Goal: Task Accomplishment & Management: Complete application form

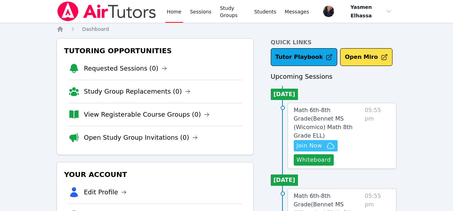
click at [315, 141] on span "Join Now" at bounding box center [309, 145] width 25 height 8
click at [170, 17] on link "Home" at bounding box center [173, 11] width 17 height 23
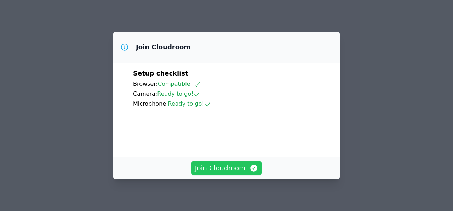
click at [240, 171] on span "Join Cloudroom" at bounding box center [226, 168] width 63 height 10
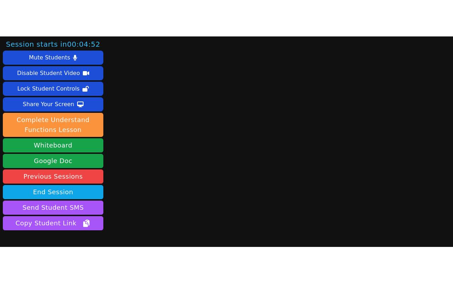
scroll to position [44, 0]
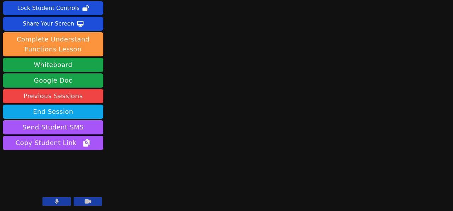
click at [240, 171] on div "Session starts in 00:04:21 Mute Students Disable Student Video Lock Student Con…" at bounding box center [226, 105] width 453 height 211
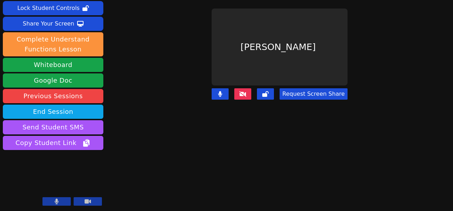
click at [246, 91] on icon at bounding box center [242, 94] width 7 height 6
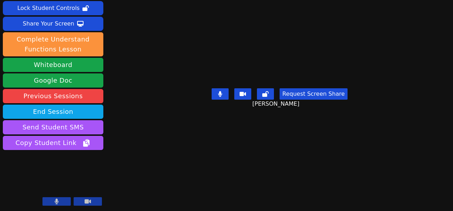
click at [55, 202] on icon at bounding box center [57, 201] width 4 height 6
click at [54, 202] on icon at bounding box center [56, 201] width 7 height 6
click at [55, 202] on icon at bounding box center [57, 201] width 4 height 6
click at [54, 202] on icon at bounding box center [56, 201] width 7 height 6
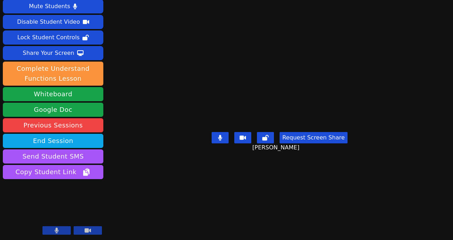
scroll to position [0, 0]
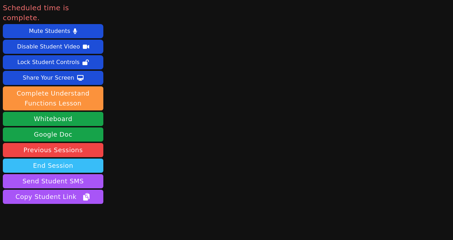
click at [77, 159] on button "End Session" at bounding box center [53, 166] width 101 height 14
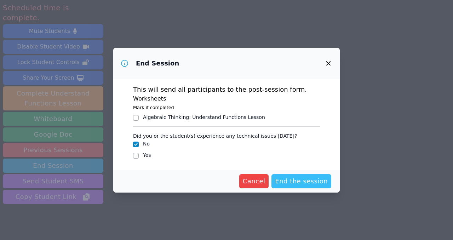
click at [306, 184] on span "End the session" at bounding box center [301, 181] width 53 height 10
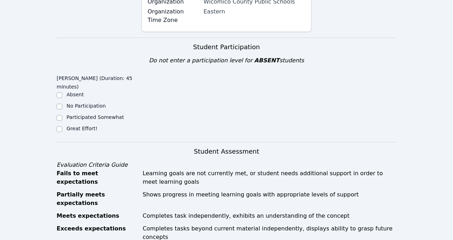
scroll to position [300, 0]
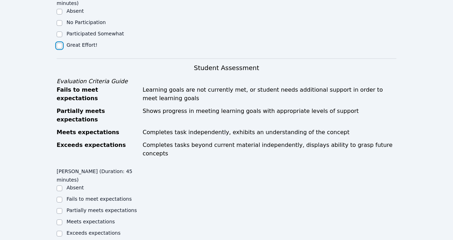
click at [59, 43] on input "Great Effort!" at bounding box center [60, 46] width 6 height 6
checkbox input "true"
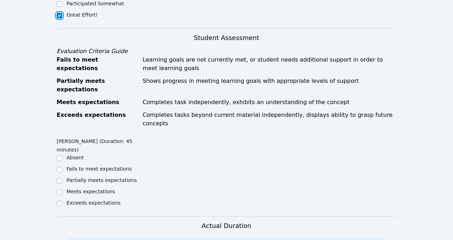
scroll to position [331, 0]
click at [61, 200] on input "Exceeds expectations" at bounding box center [60, 203] width 6 height 6
checkbox input "true"
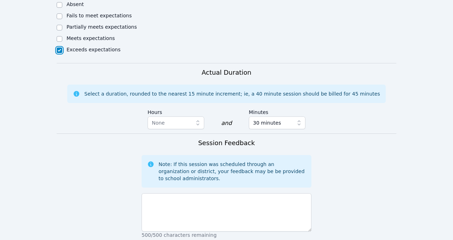
scroll to position [484, 0]
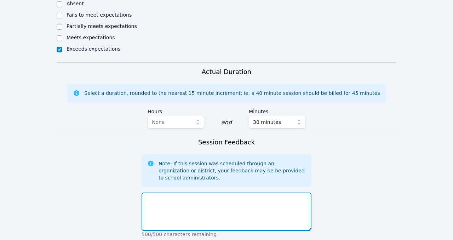
click at [210, 193] on textarea at bounding box center [227, 212] width 170 height 38
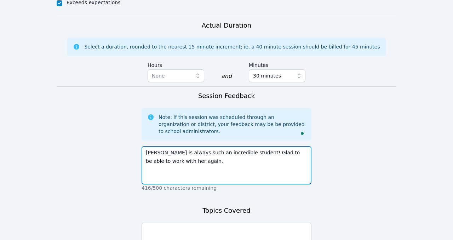
type textarea "[PERSON_NAME] is always such an incredible student! Glad to be able to work wit…"
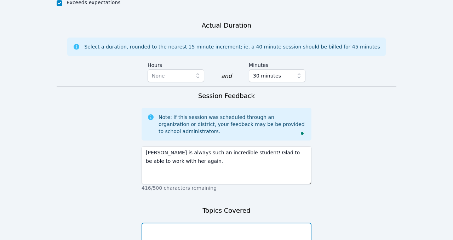
click at [207, 210] on textarea at bounding box center [227, 242] width 170 height 38
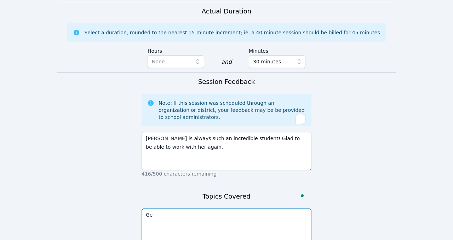
type textarea "G"
type textarea "b"
type textarea "Back to school review."
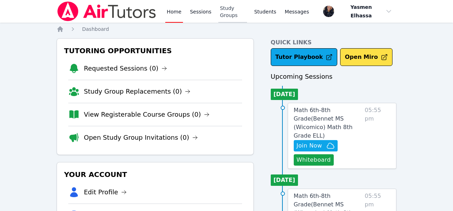
click at [231, 15] on link "Study Groups" at bounding box center [232, 11] width 29 height 23
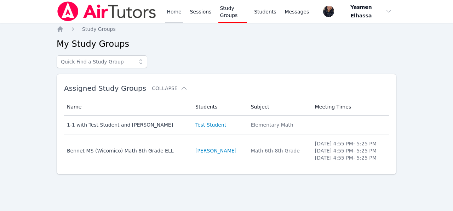
click at [180, 12] on link "Home" at bounding box center [173, 11] width 17 height 23
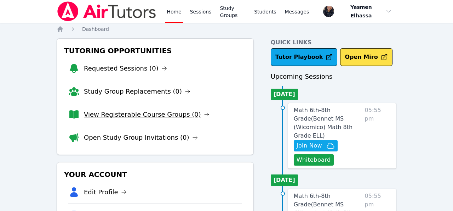
click at [138, 116] on link "View Registerable Course Groups (0)" at bounding box center [147, 114] width 126 height 10
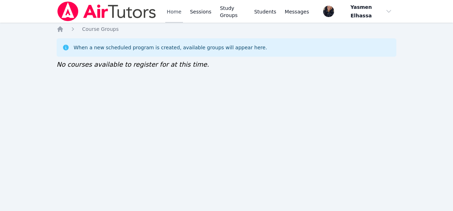
click at [177, 15] on link "Home" at bounding box center [173, 11] width 17 height 23
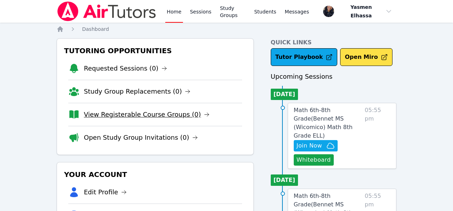
click at [148, 118] on link "View Registerable Course Groups (0)" at bounding box center [147, 114] width 126 height 10
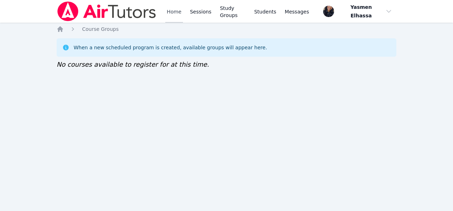
click at [177, 17] on link "Home" at bounding box center [173, 11] width 17 height 23
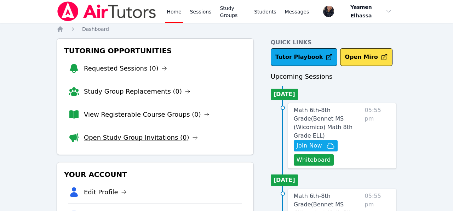
click at [143, 140] on link "Open Study Group Invitations (0)" at bounding box center [141, 137] width 114 height 10
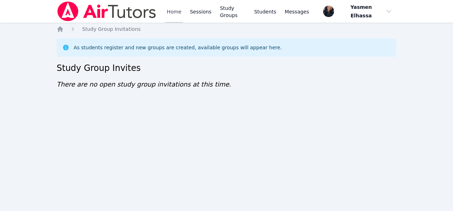
click at [173, 12] on link "Home" at bounding box center [173, 11] width 17 height 23
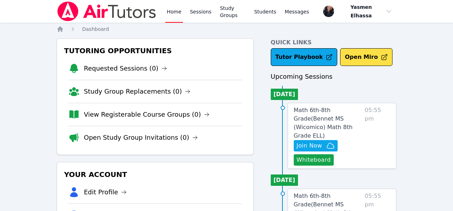
click at [145, 116] on link "View Registerable Course Groups (0)" at bounding box center [147, 114] width 126 height 10
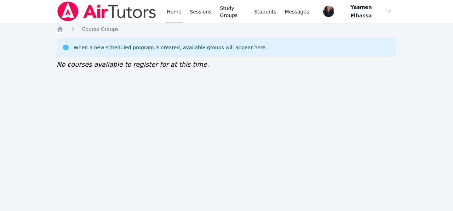
click at [169, 11] on link "Home" at bounding box center [173, 11] width 17 height 23
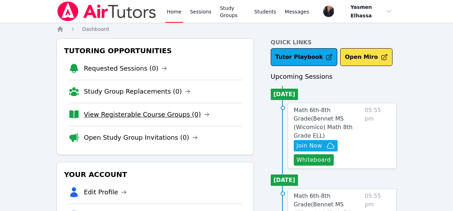
click at [125, 118] on link "View Registerable Course Groups (0)" at bounding box center [147, 114] width 126 height 10
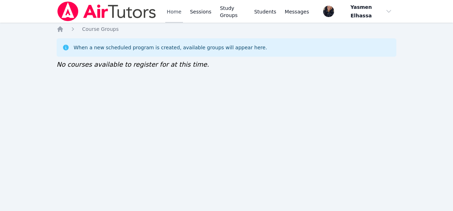
click at [170, 13] on link "Home" at bounding box center [173, 11] width 17 height 23
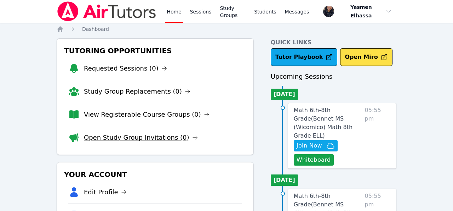
click at [142, 139] on link "Open Study Group Invitations (0)" at bounding box center [141, 137] width 114 height 10
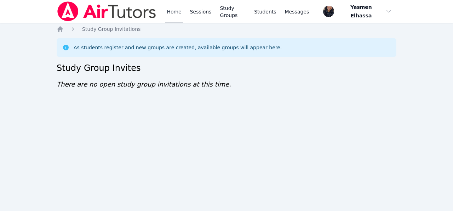
click at [173, 12] on link "Home" at bounding box center [173, 11] width 17 height 23
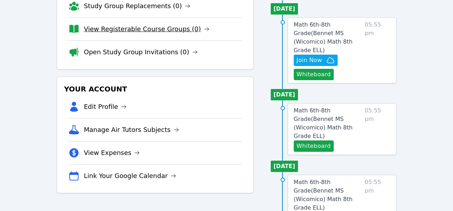
scroll to position [85, 0]
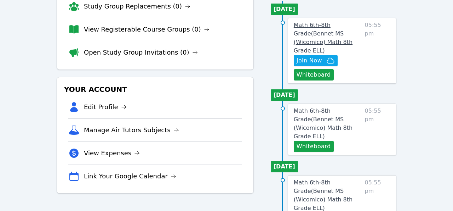
click at [331, 32] on span "Math 6th-8th Grade ( Bennet MS (Wicomico) Math 8th Grade ELL )" at bounding box center [323, 38] width 59 height 32
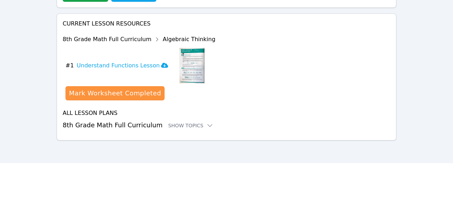
scroll to position [279, 0]
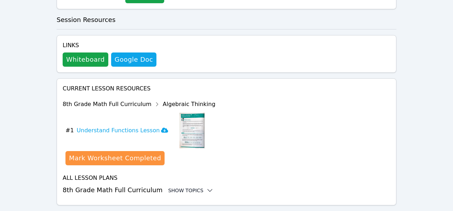
click at [188, 187] on div "Show Topics" at bounding box center [190, 190] width 45 height 7
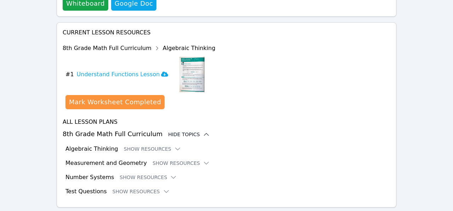
scroll to position [337, 0]
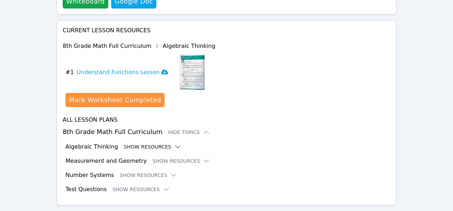
click at [163, 143] on button "Show Resources" at bounding box center [152, 146] width 57 height 7
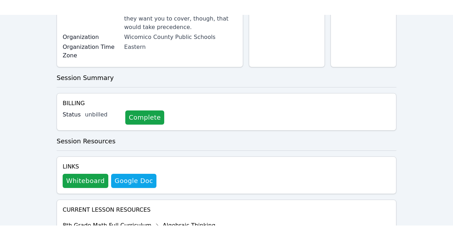
scroll to position [0, 0]
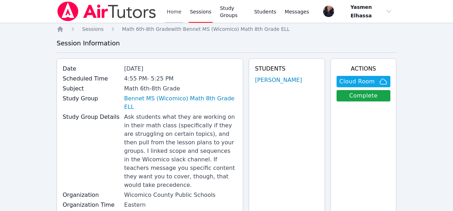
click at [169, 13] on link "Home" at bounding box center [173, 11] width 17 height 23
